Goal: Task Accomplishment & Management: Complete application form

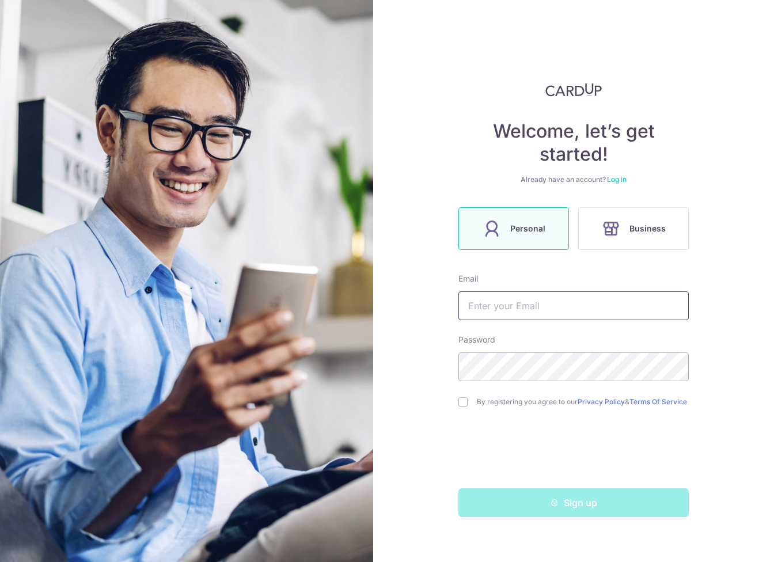
drag, startPoint x: 0, startPoint y: 0, endPoint x: 492, endPoint y: 305, distance: 578.8
click at [492, 305] on input "text" at bounding box center [573, 305] width 230 height 29
type input "[EMAIL_ADDRESS][PERSON_NAME][DOMAIN_NAME]"
click at [457, 403] on div "Welcome, let’s get started! Already have an account? Log in Personal Business E…" at bounding box center [573, 281] width 401 height 562
click at [465, 403] on input "checkbox" at bounding box center [462, 401] width 9 height 9
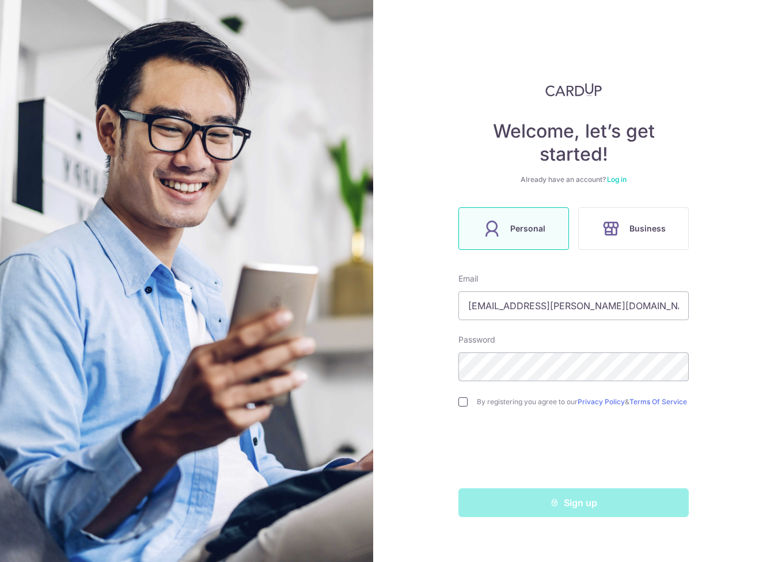
checkbox input "true"
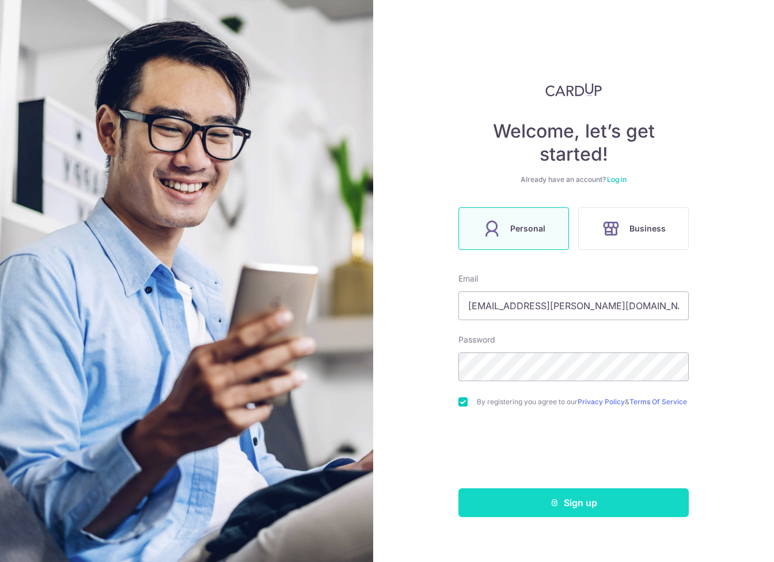
click at [623, 512] on button "Sign up" at bounding box center [573, 502] width 230 height 29
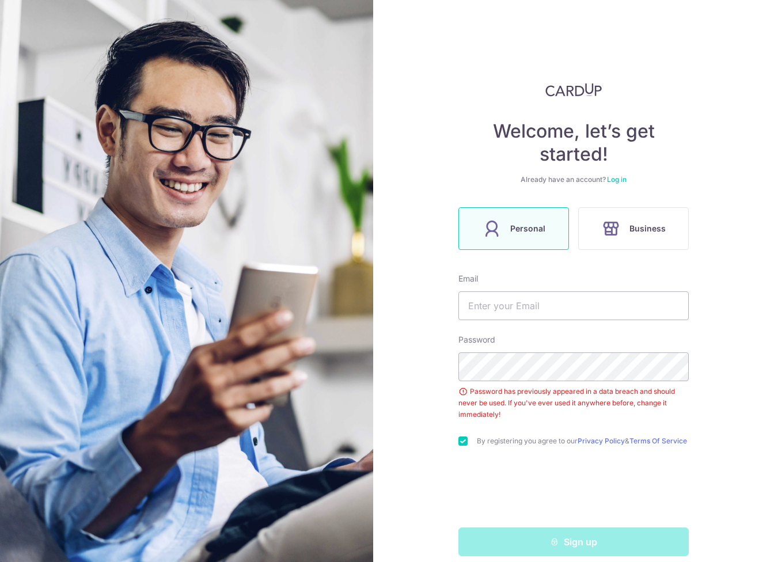
scroll to position [17, 0]
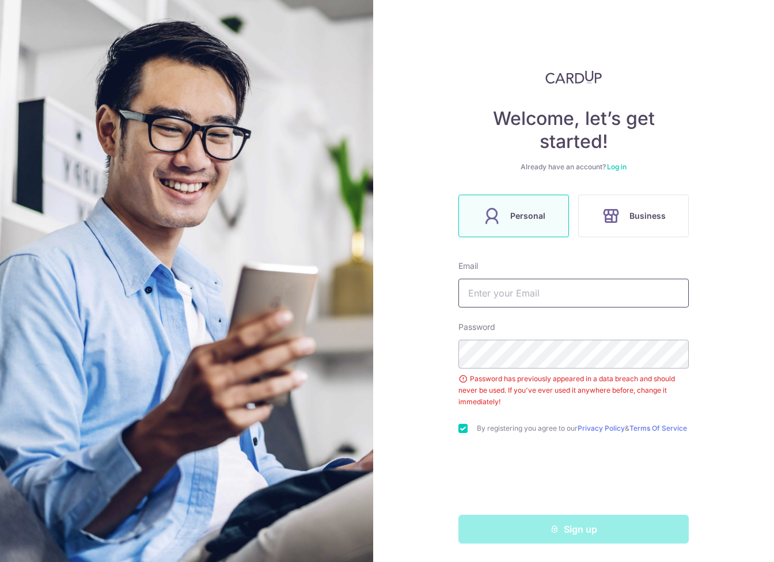
click at [507, 287] on input "text" at bounding box center [573, 293] width 230 height 29
type input "[EMAIL_ADDRESS][PERSON_NAME][DOMAIN_NAME]"
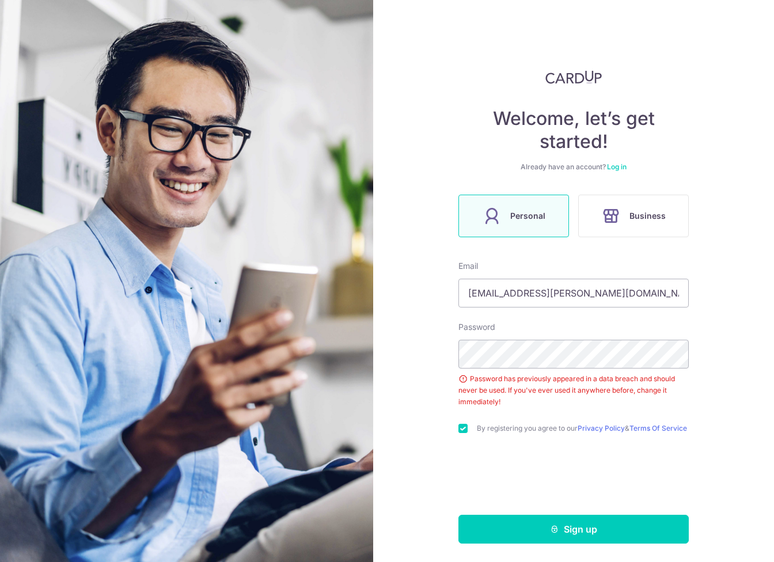
click at [527, 543] on div "Welcome, let’s get started! Already have an account? Log in Personal Business E…" at bounding box center [573, 281] width 401 height 562
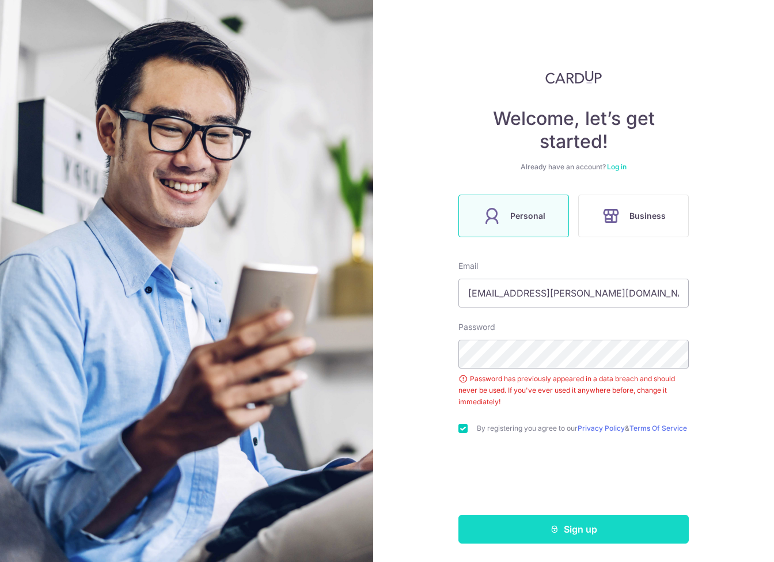
click at [527, 539] on button "Sign up" at bounding box center [573, 529] width 230 height 29
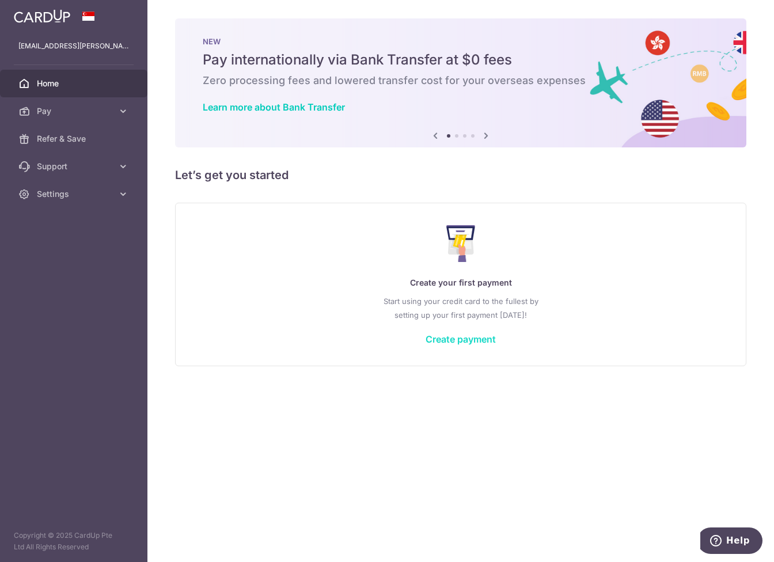
click at [474, 338] on link "Create payment" at bounding box center [460, 339] width 70 height 12
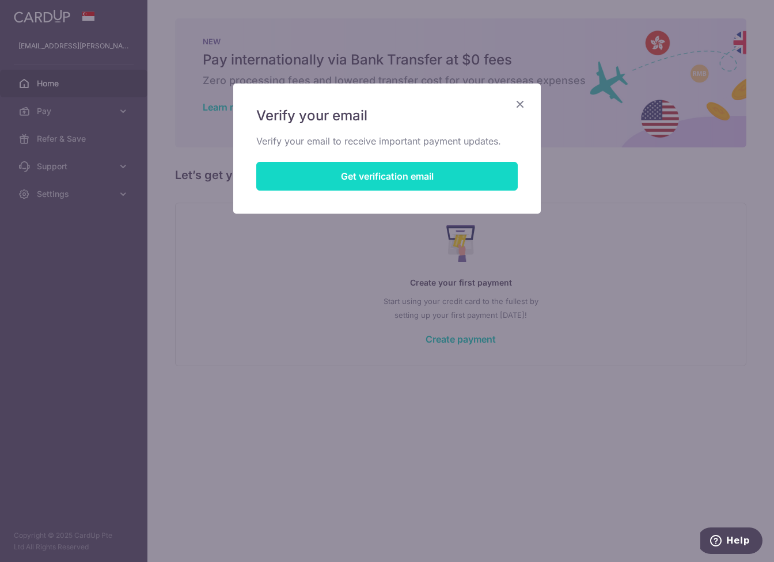
click at [389, 177] on button "Get verification email" at bounding box center [386, 176] width 261 height 29
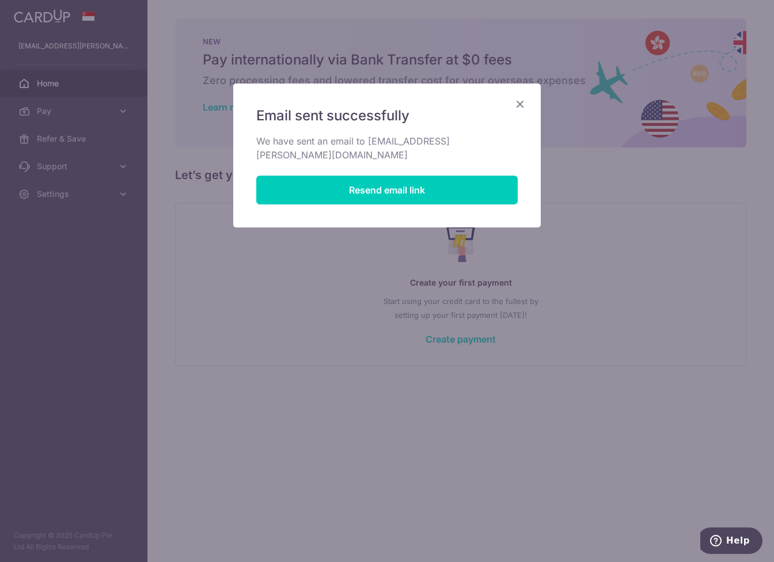
click at [520, 104] on icon "Close" at bounding box center [520, 104] width 14 height 14
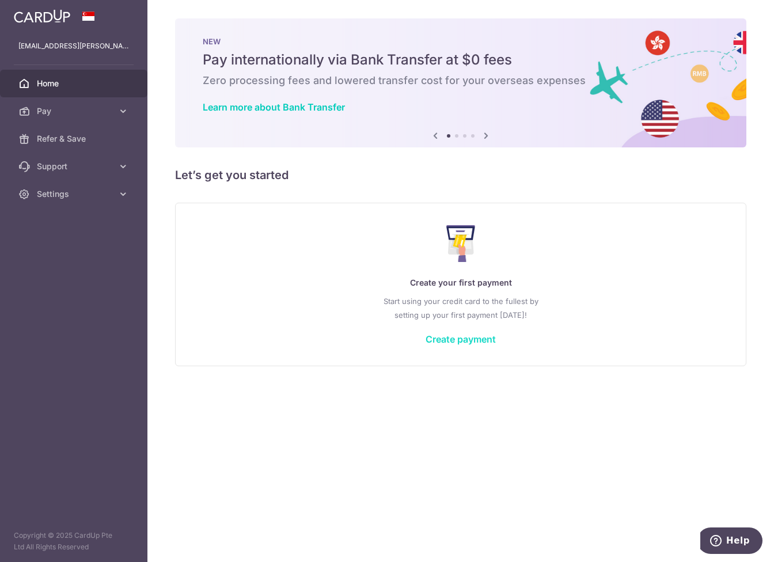
click at [454, 340] on link "Create payment" at bounding box center [460, 339] width 70 height 12
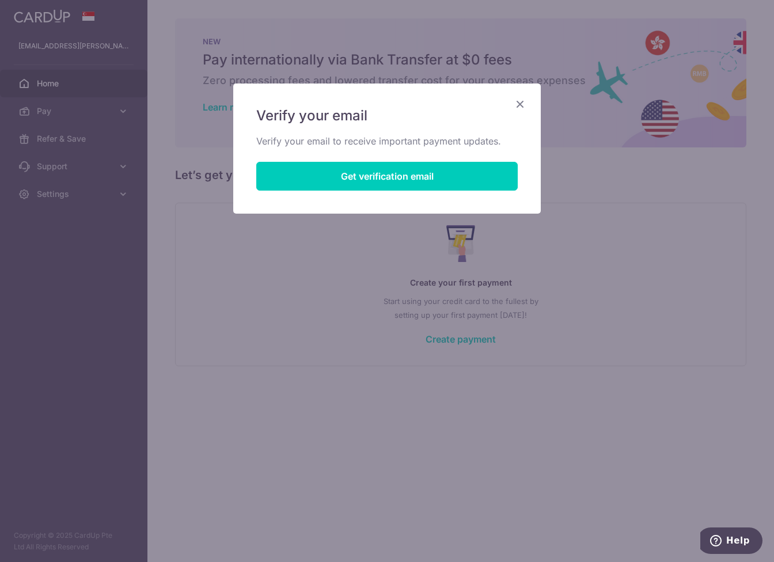
click at [517, 106] on icon "Close" at bounding box center [520, 104] width 14 height 14
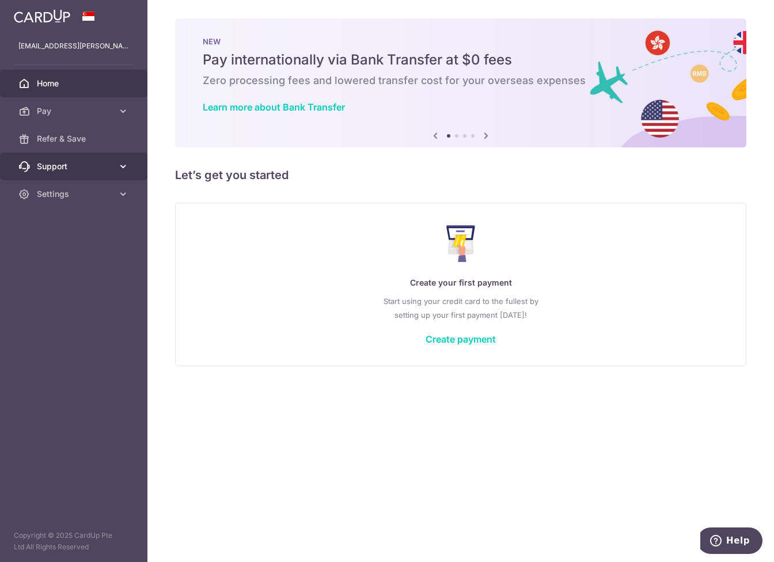
click at [62, 158] on link "Support" at bounding box center [73, 167] width 147 height 28
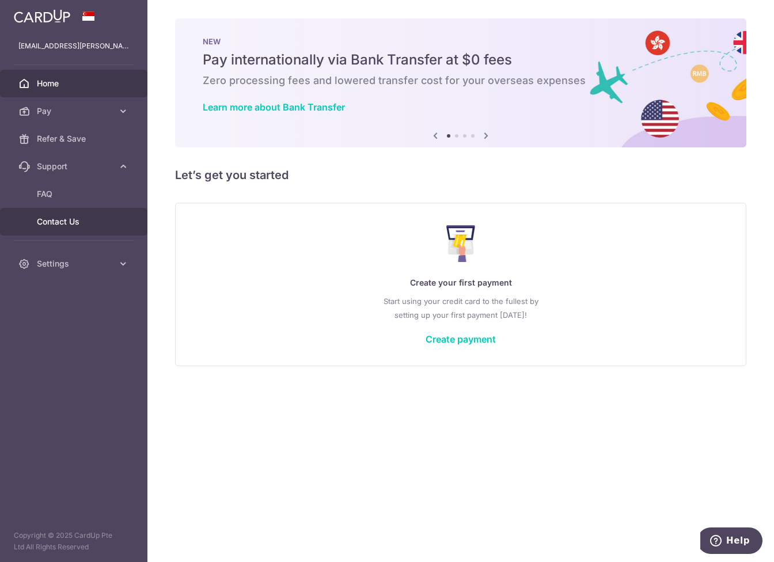
click at [62, 221] on span "Contact Us" at bounding box center [75, 222] width 76 height 12
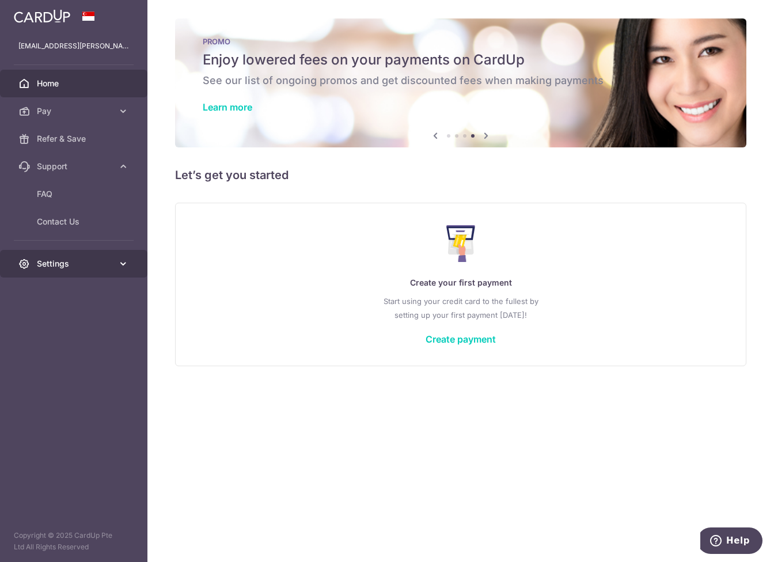
click at [74, 261] on span "Settings" at bounding box center [75, 264] width 76 height 12
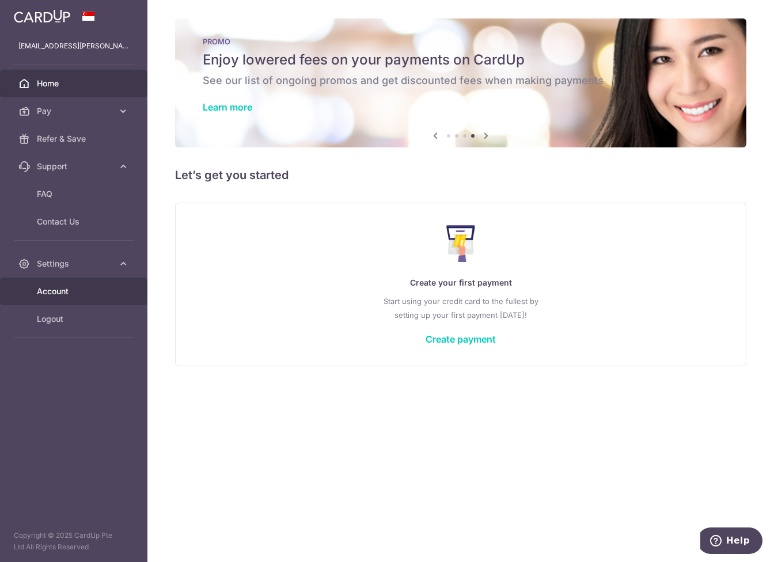
click at [53, 290] on span "Account" at bounding box center [75, 292] width 76 height 12
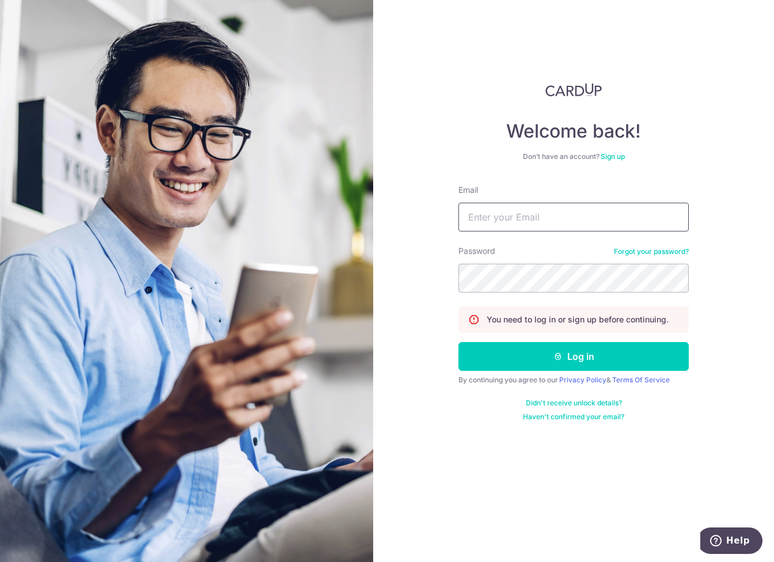
click at [472, 209] on input "Email" at bounding box center [573, 217] width 230 height 29
type input "donough.t.murphy@gmail.com"
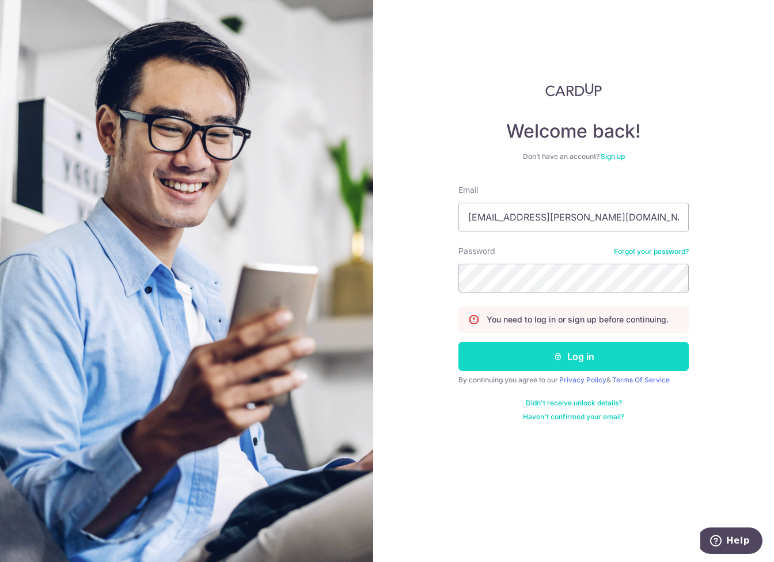
click at [573, 355] on button "Log in" at bounding box center [573, 356] width 230 height 29
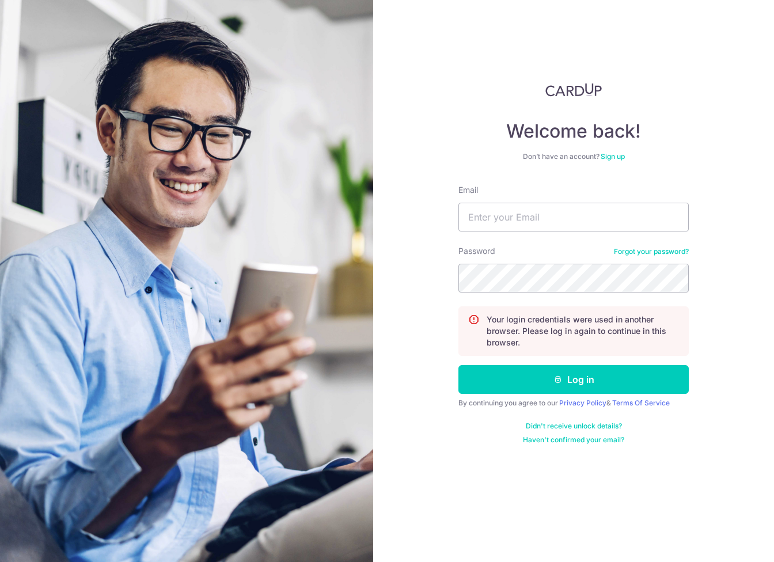
click at [576, 423] on link "Didn't receive unlock details?" at bounding box center [574, 425] width 96 height 9
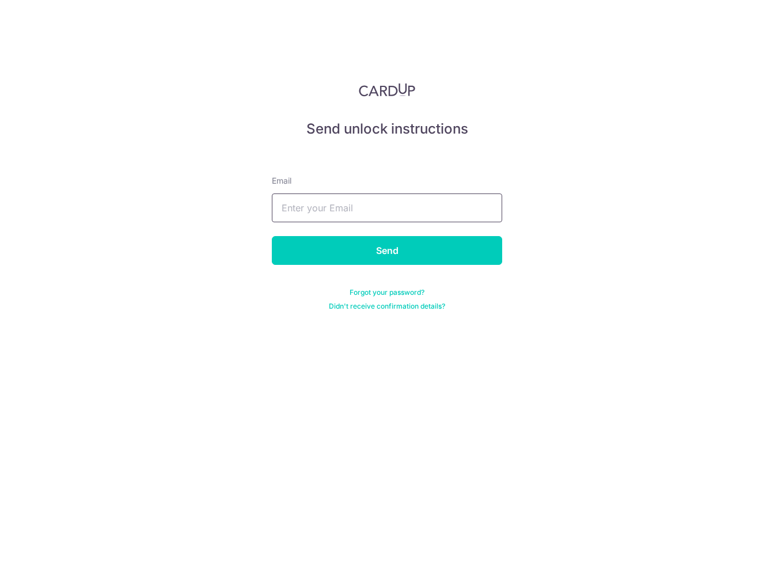
click at [321, 210] on input "text" at bounding box center [387, 207] width 230 height 29
type input "donough.t.murphy@gmail.com"
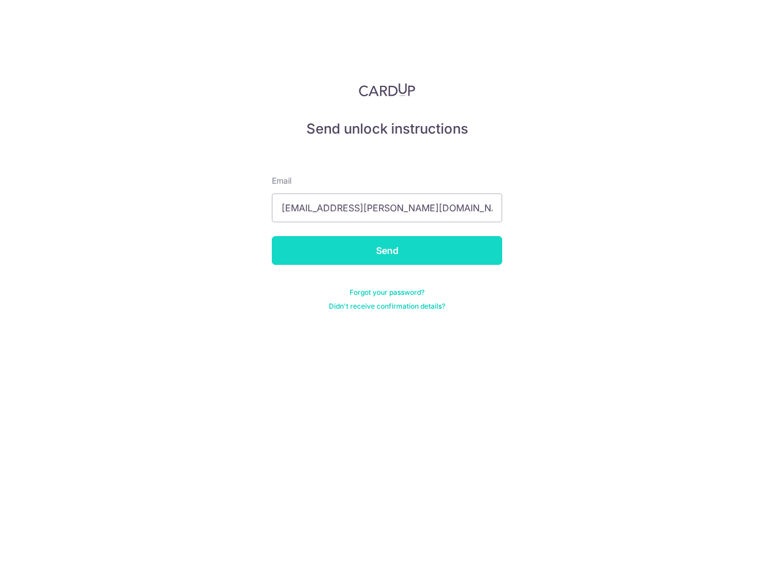
click at [356, 253] on input "Send" at bounding box center [387, 250] width 230 height 29
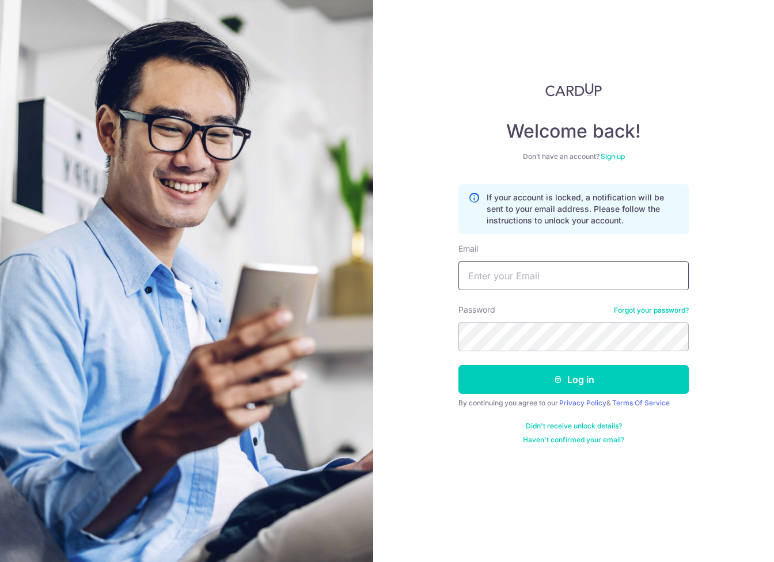
click at [610, 280] on input "Email" at bounding box center [573, 275] width 230 height 29
click at [676, 310] on link "Forgot your password?" at bounding box center [651, 310] width 75 height 9
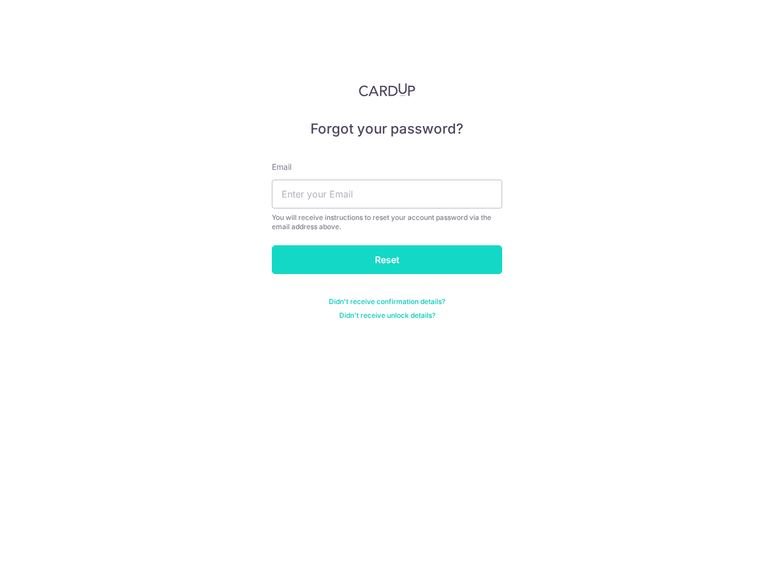
click at [357, 260] on input "Reset" at bounding box center [387, 259] width 230 height 29
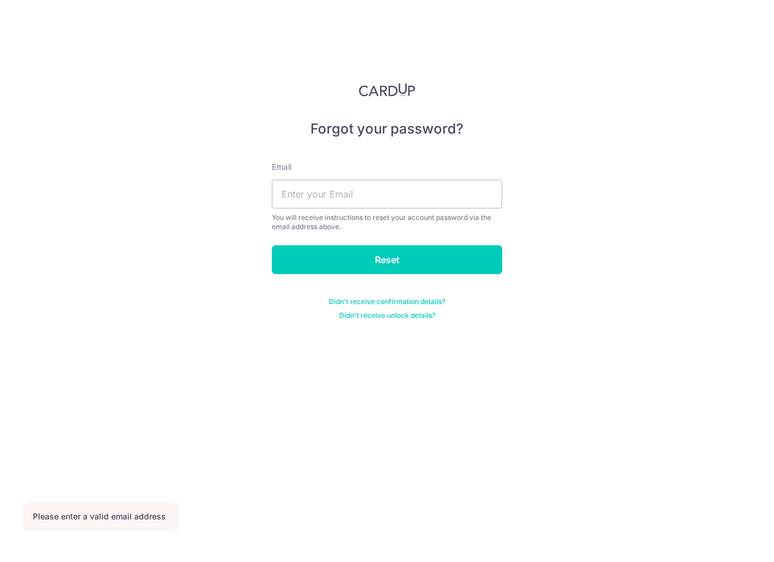
type input "donough.murphy@ovatacap.com"
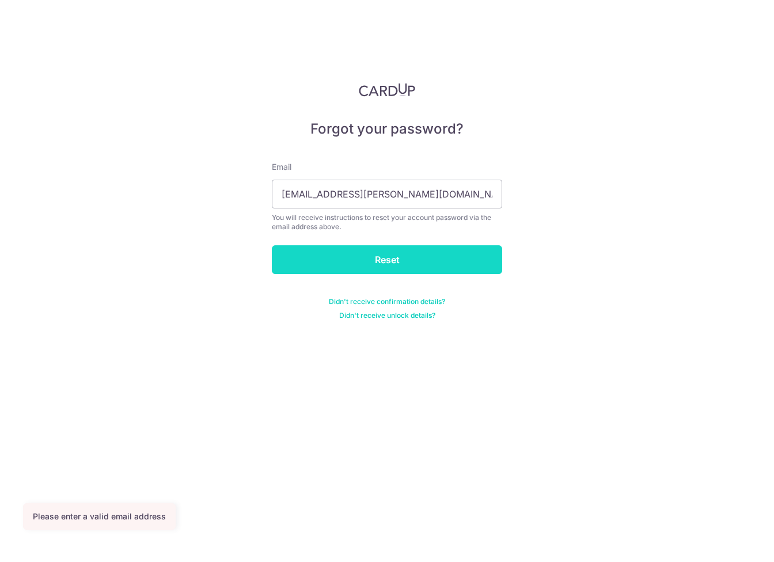
click at [399, 265] on input "Reset" at bounding box center [387, 259] width 230 height 29
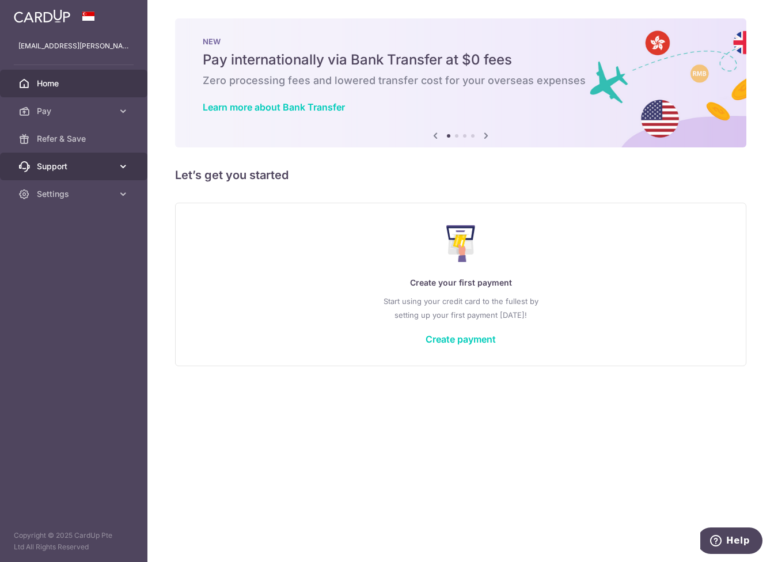
click at [74, 165] on span "Support" at bounding box center [75, 167] width 76 height 12
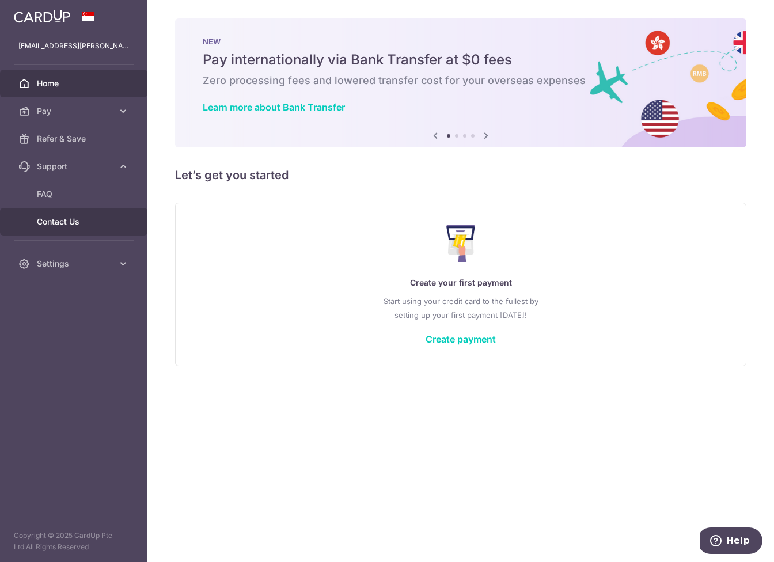
click at [55, 225] on span "Contact Us" at bounding box center [75, 222] width 76 height 12
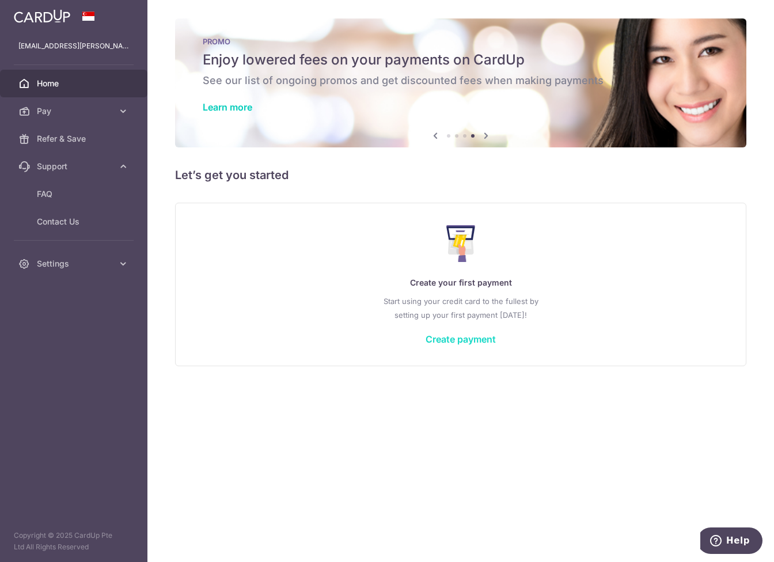
click at [467, 343] on link "Create payment" at bounding box center [460, 339] width 70 height 12
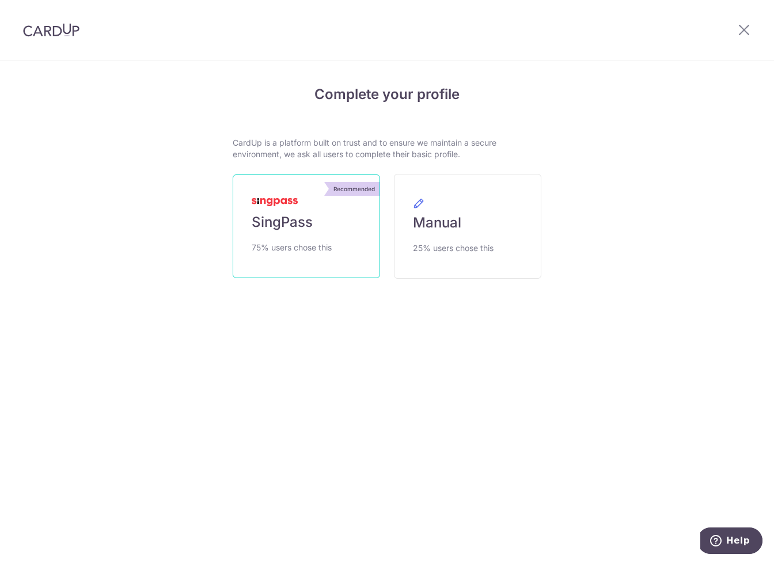
click at [333, 238] on link "Recommended SingPass 75% users chose this" at bounding box center [306, 226] width 147 height 104
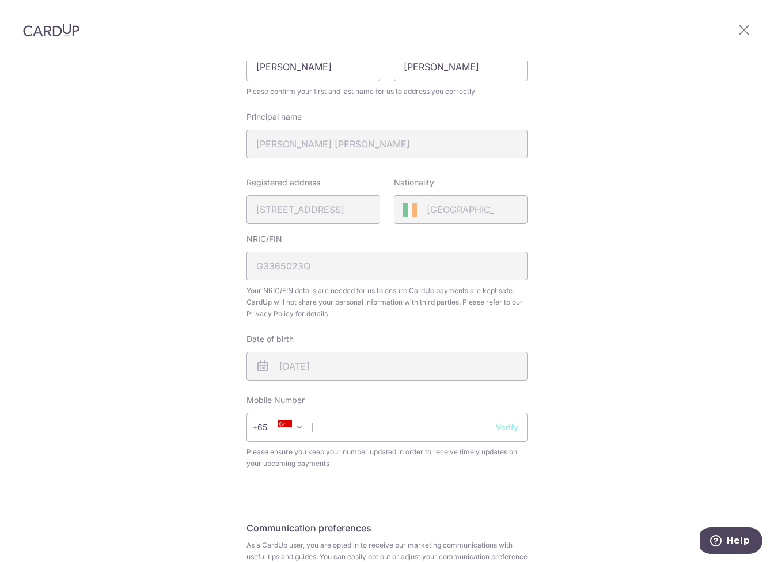
scroll to position [290, 0]
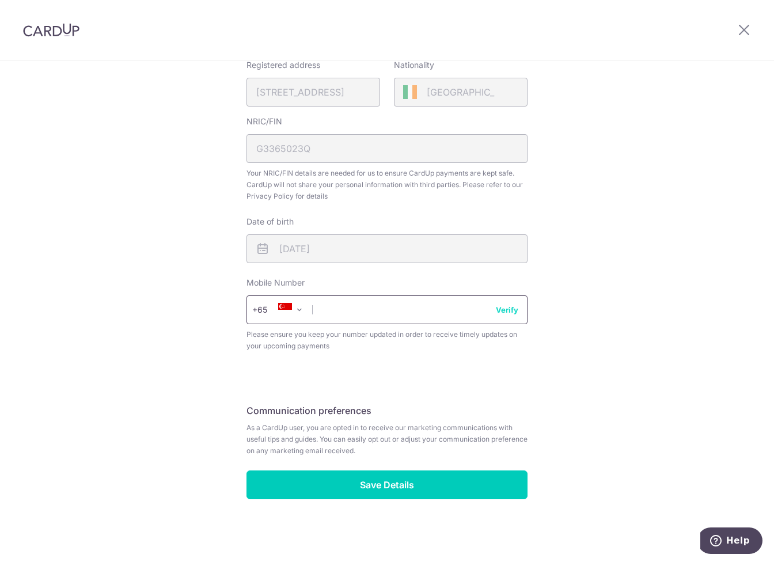
click at [409, 299] on input "text" at bounding box center [386, 309] width 281 height 29
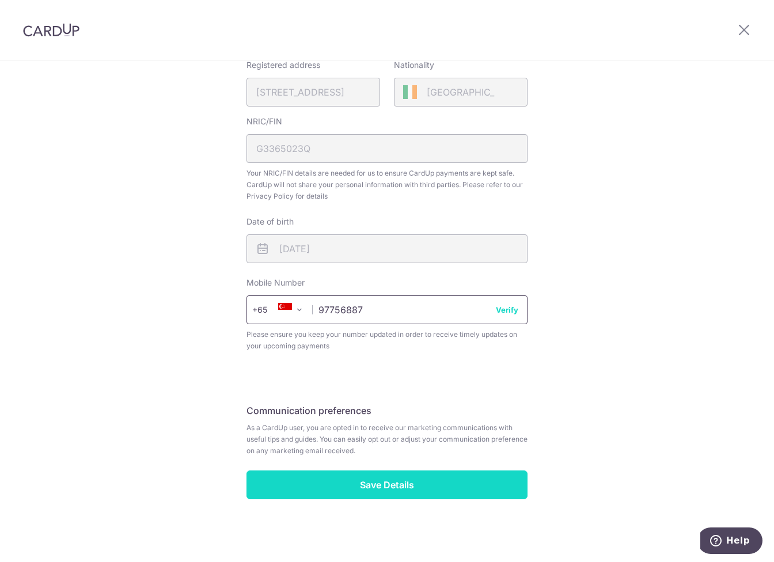
type input "97756887"
click at [370, 481] on input "Save Details" at bounding box center [386, 484] width 281 height 29
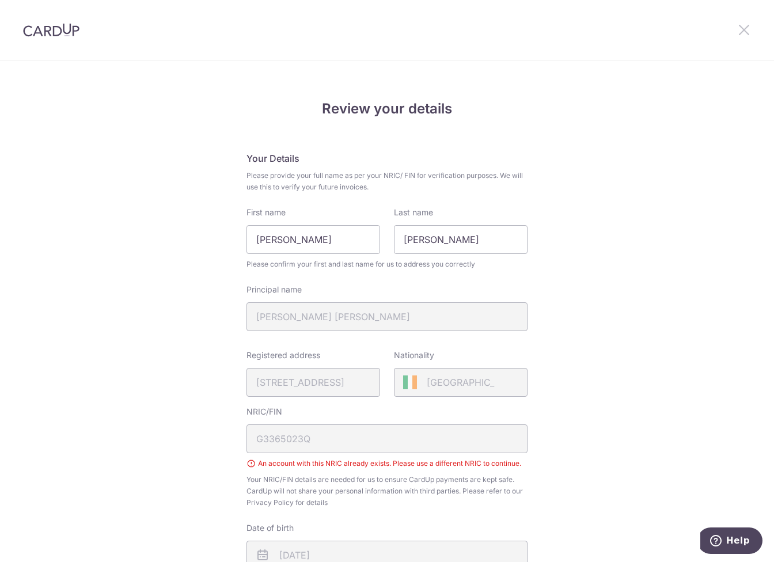
click at [747, 29] on icon at bounding box center [744, 29] width 14 height 14
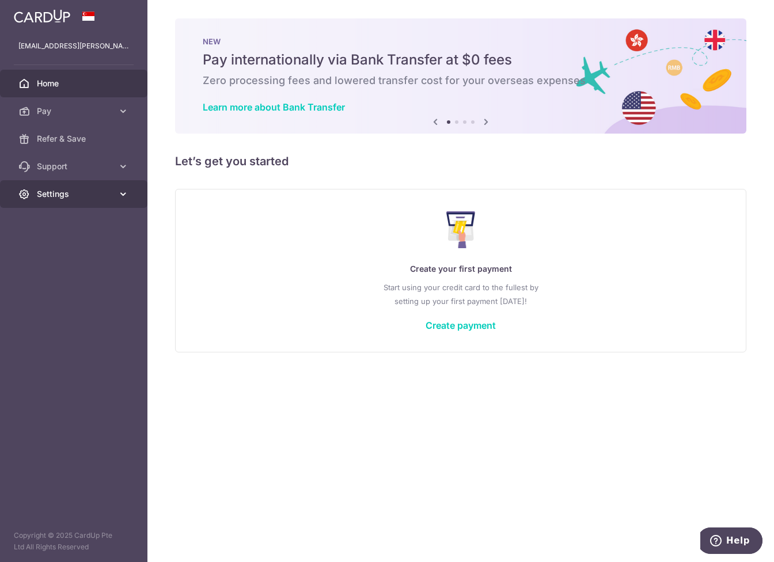
click at [46, 193] on span "Settings" at bounding box center [75, 194] width 76 height 12
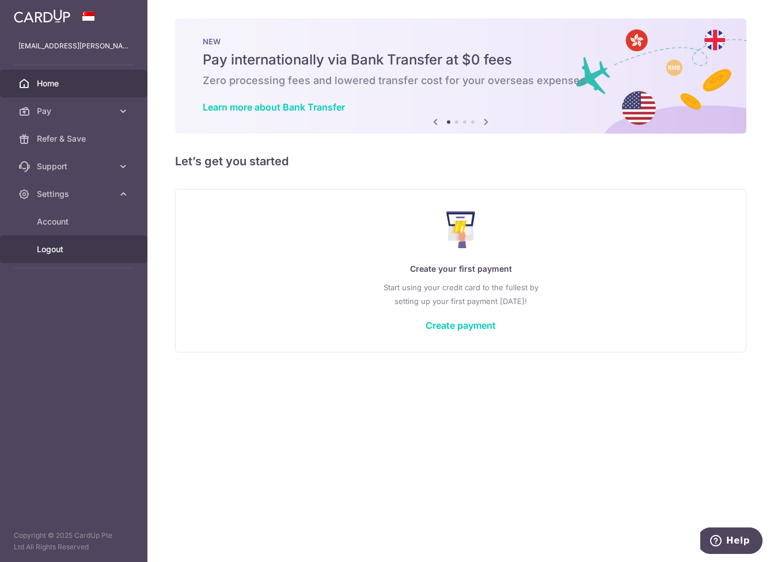
click at [42, 248] on span "Logout" at bounding box center [75, 250] width 76 height 12
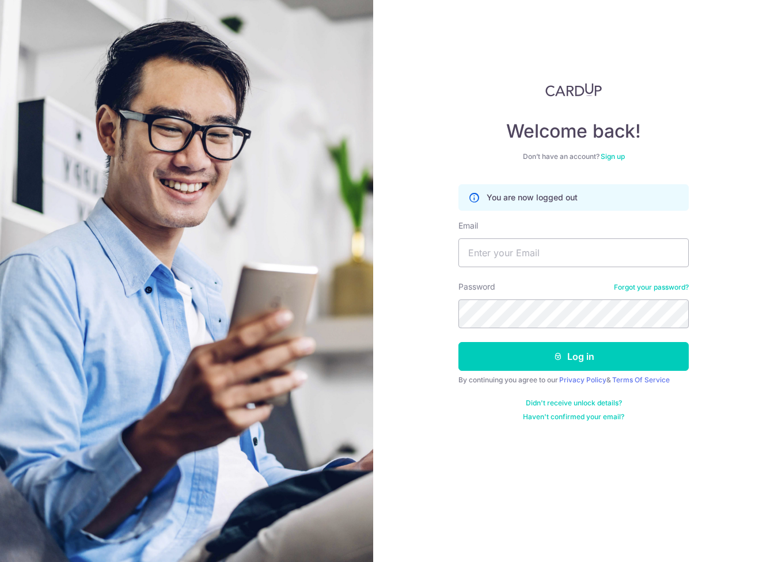
click at [614, 155] on link "Sign up" at bounding box center [612, 156] width 24 height 9
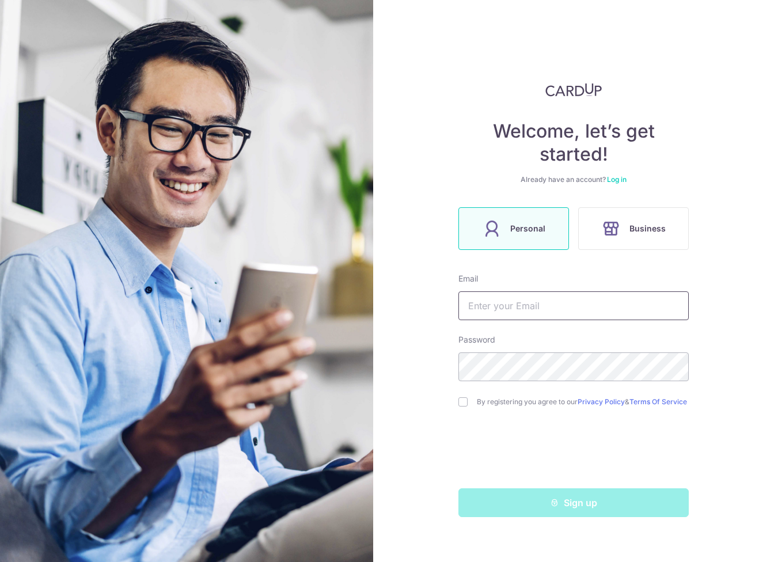
click at [495, 310] on input "text" at bounding box center [573, 305] width 230 height 29
type input "[EMAIL_ADDRESS][PERSON_NAME][DOMAIN_NAME]"
click at [461, 405] on input "checkbox" at bounding box center [462, 401] width 9 height 9
checkbox input "true"
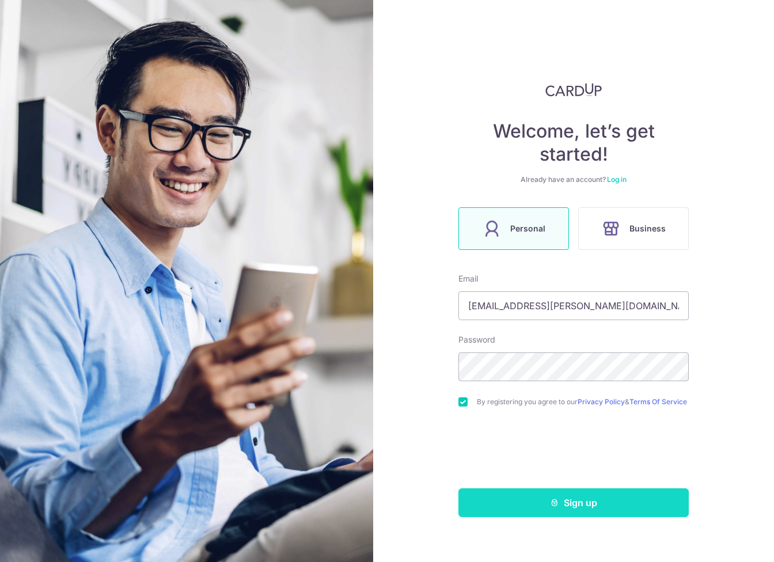
click at [584, 512] on button "Sign up" at bounding box center [573, 502] width 230 height 29
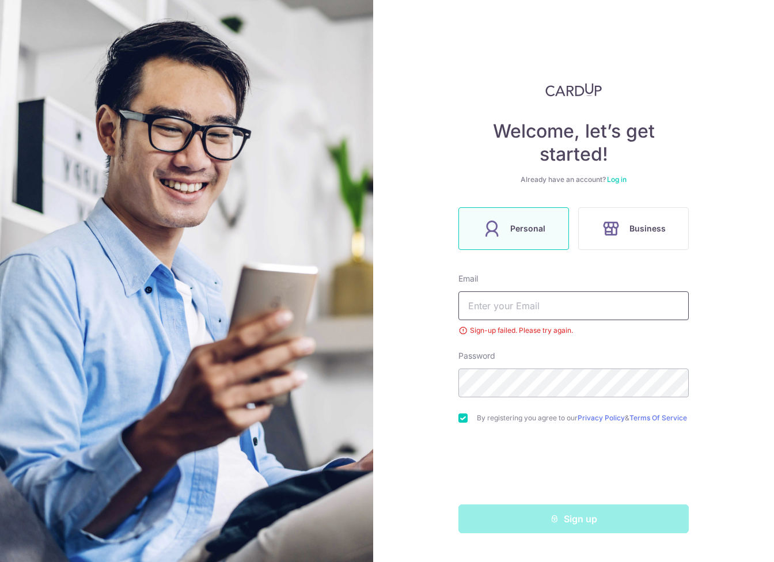
click at [497, 311] on input "text" at bounding box center [573, 305] width 230 height 29
type input "[EMAIL_ADDRESS][PERSON_NAME][DOMAIN_NAME]"
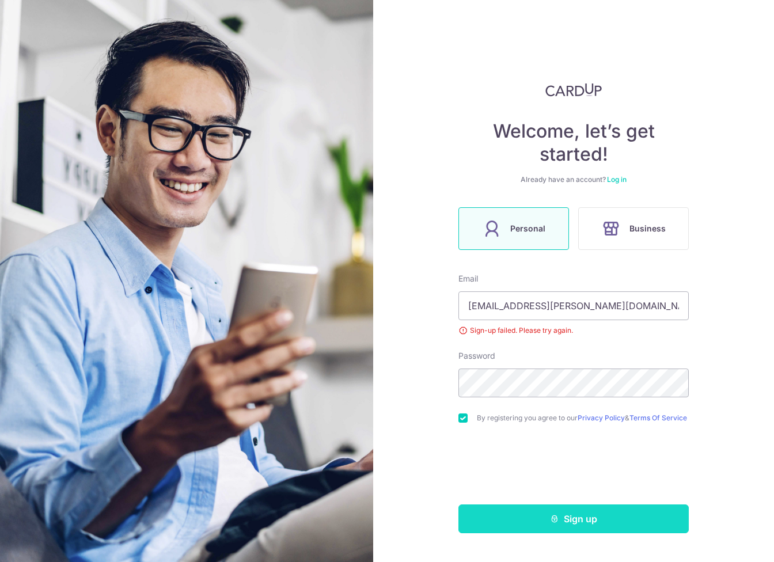
click at [557, 530] on button "Sign up" at bounding box center [573, 518] width 230 height 29
